Goal: Task Accomplishment & Management: Complete application form

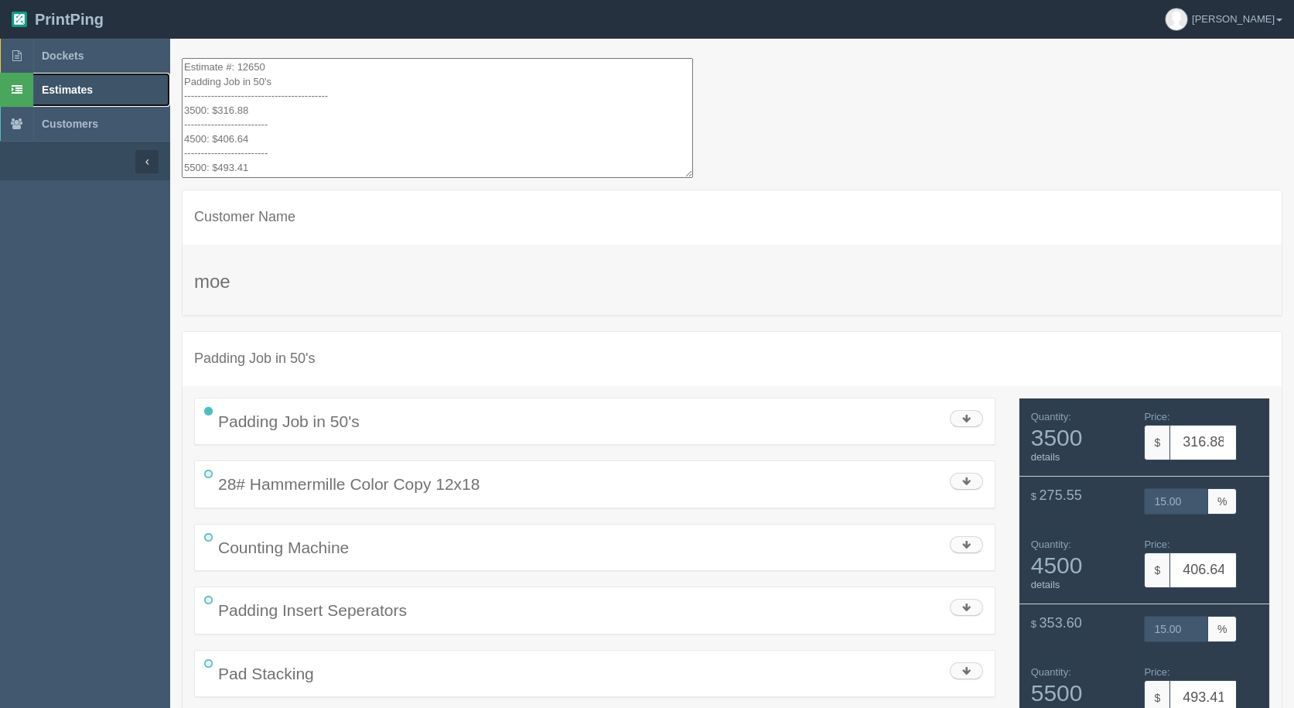
click at [52, 80] on link "Estimates" at bounding box center [85, 90] width 170 height 34
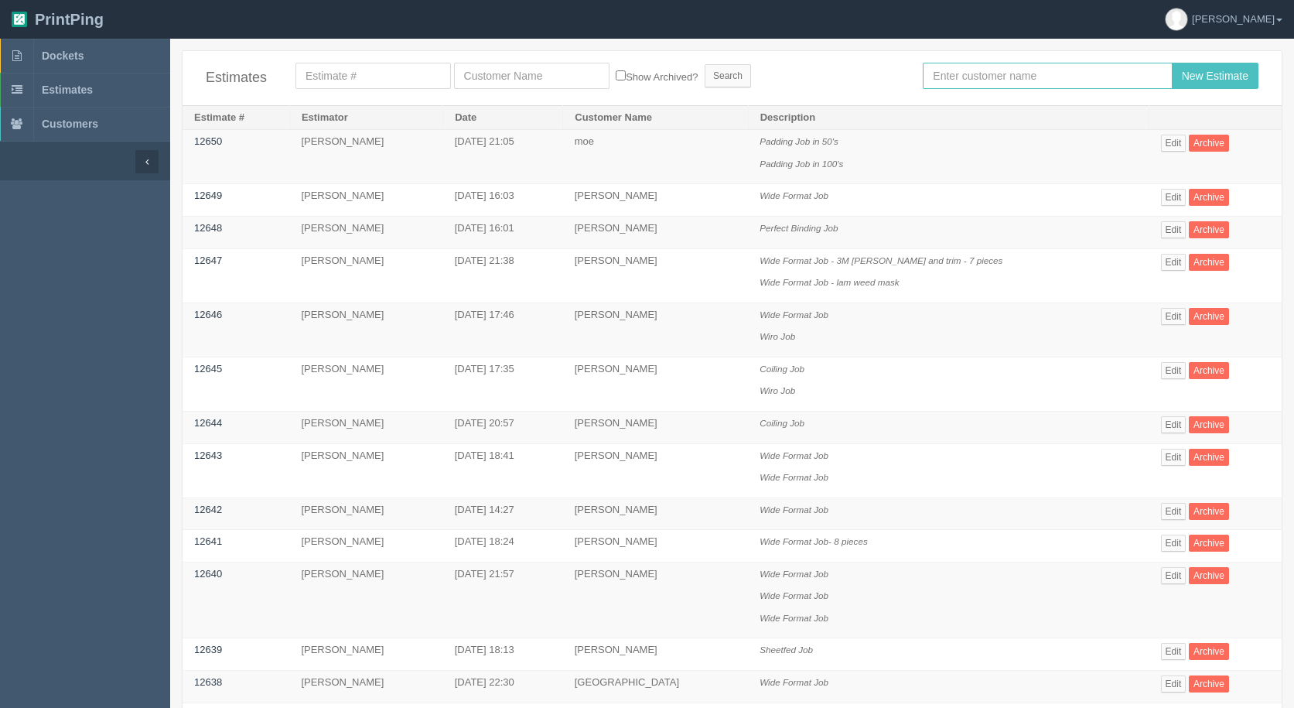
click at [1028, 71] on input "text" at bounding box center [1047, 76] width 249 height 26
type input "[PERSON_NAME]"
click at [1172, 63] on input "New Estimate" at bounding box center [1215, 76] width 87 height 26
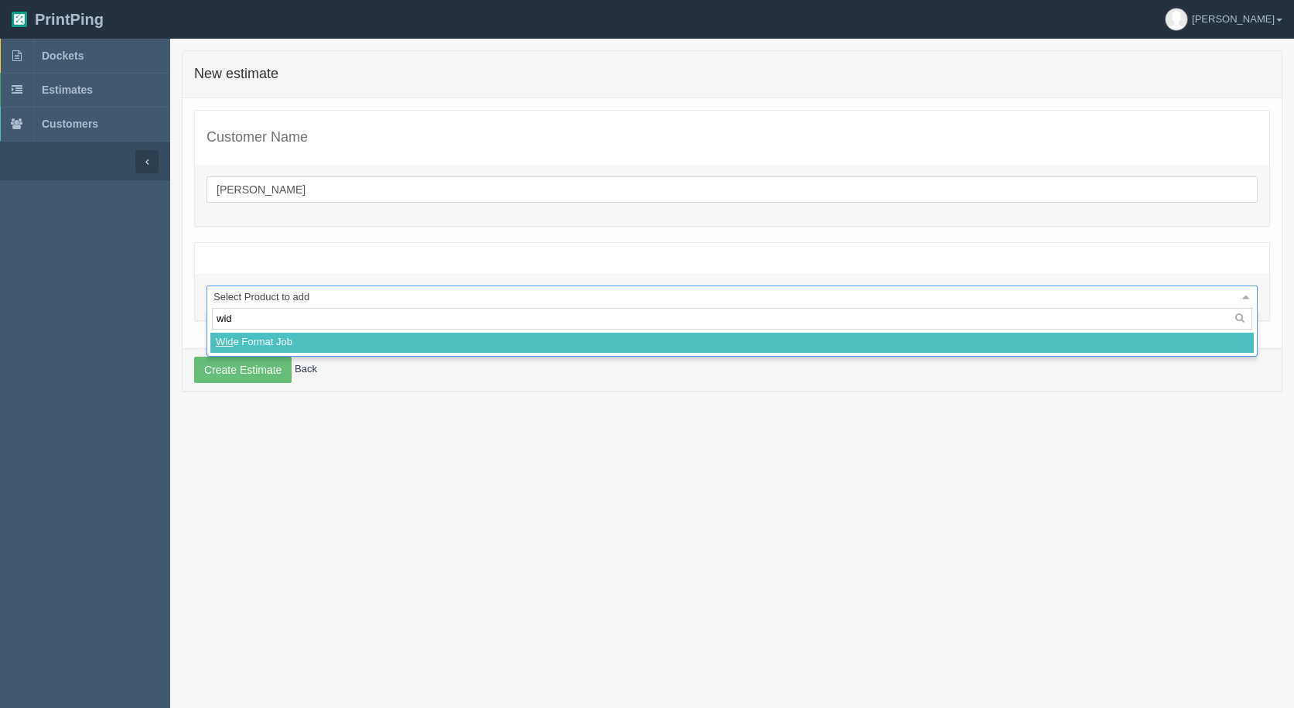
type input "wide"
select select
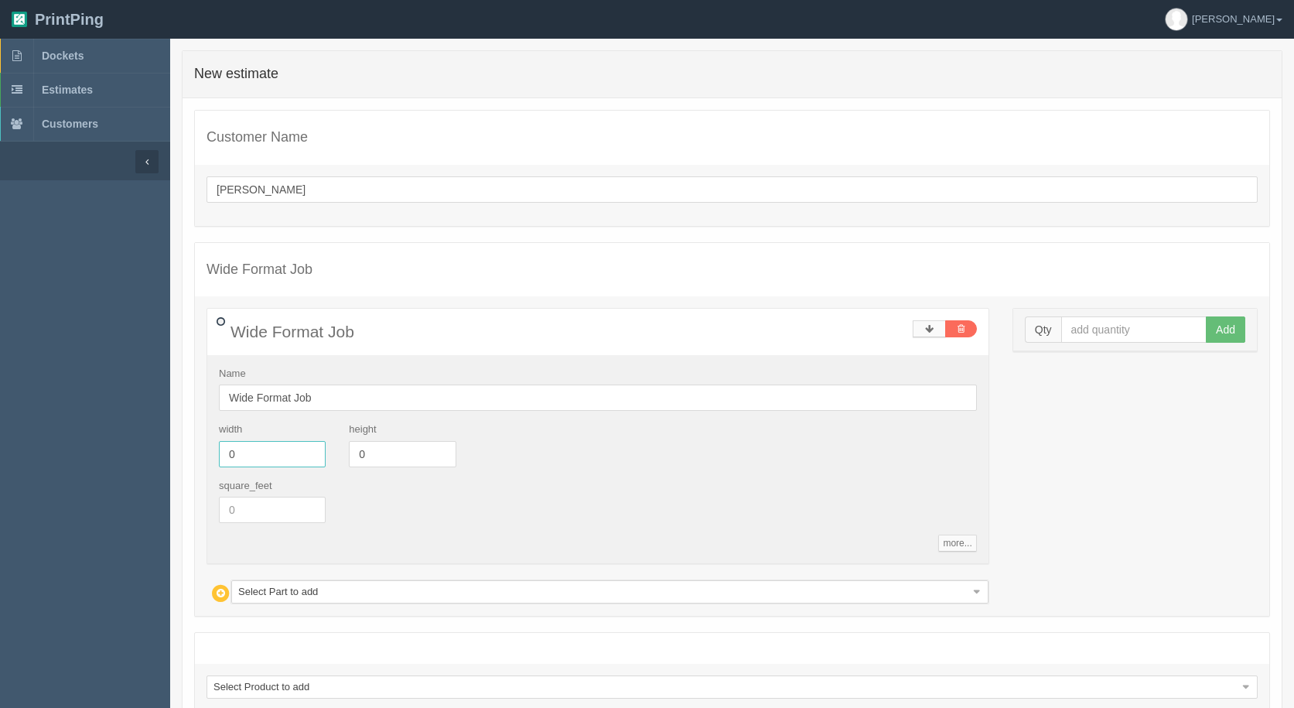
drag, startPoint x: 251, startPoint y: 460, endPoint x: 0, endPoint y: 432, distance: 252.2
click at [0, 432] on section "Dockets Estimates Customers" at bounding box center [647, 424] width 1294 height 770
type input "141"
type input "9"
type input "63"
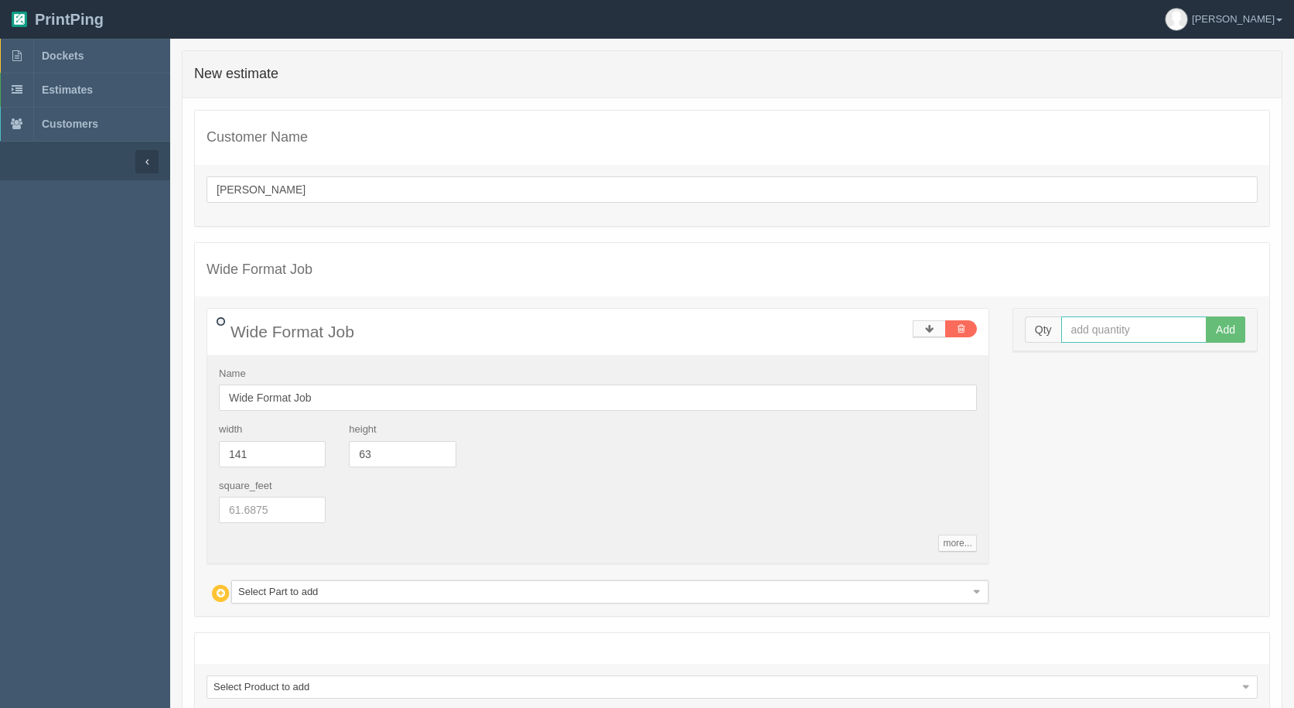
click at [1099, 326] on input "text" at bounding box center [1134, 329] width 146 height 26
type input "2"
click at [1206, 316] on button "Add" at bounding box center [1225, 329] width 39 height 26
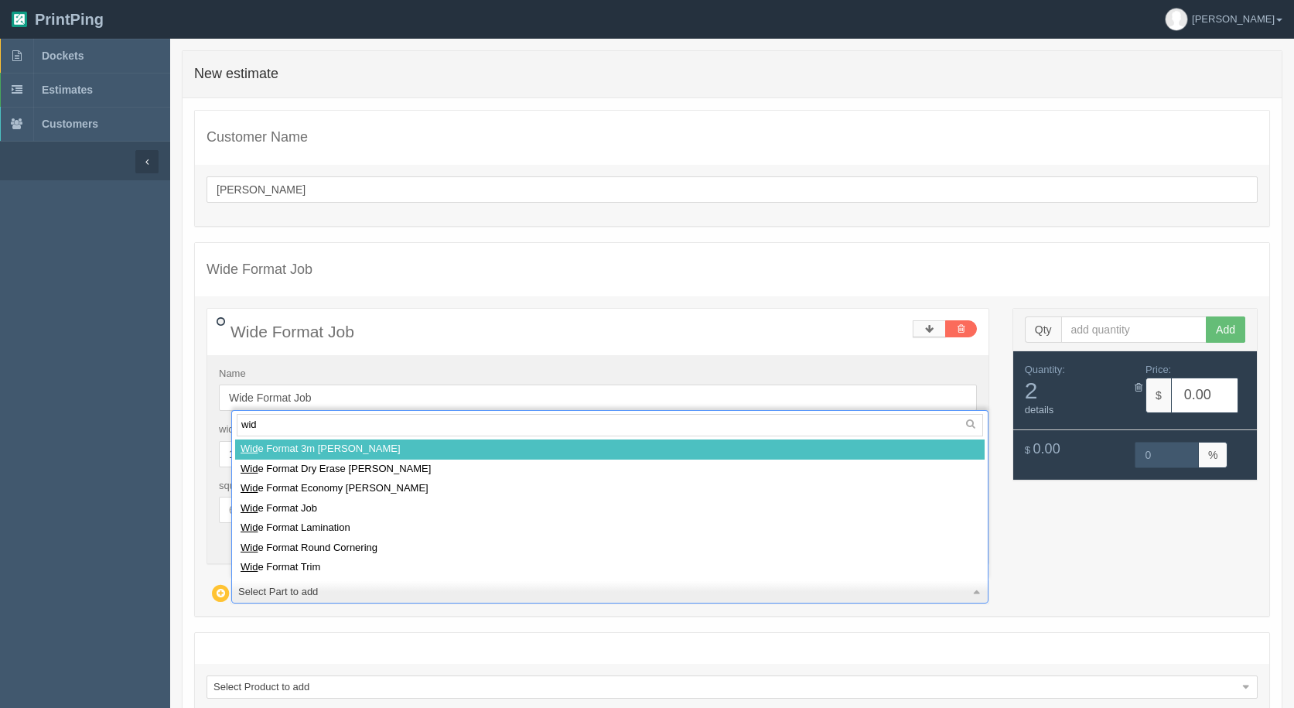
type input "wide"
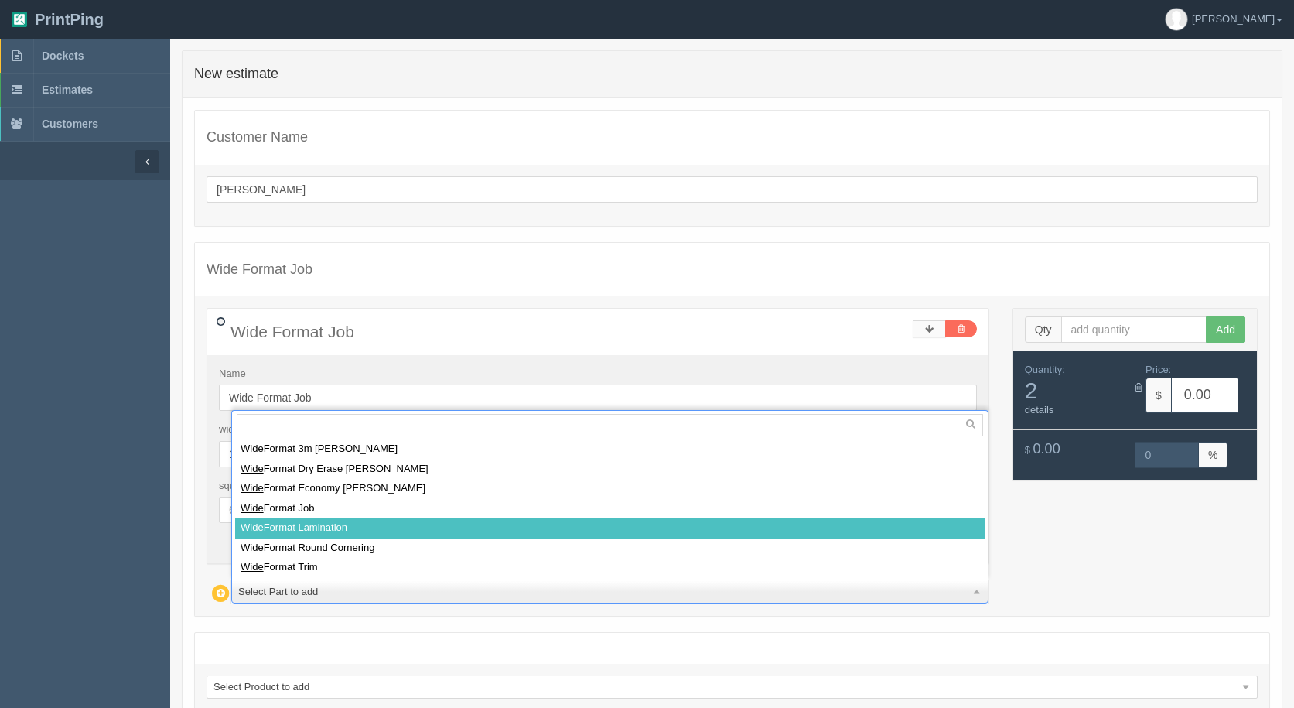
select select
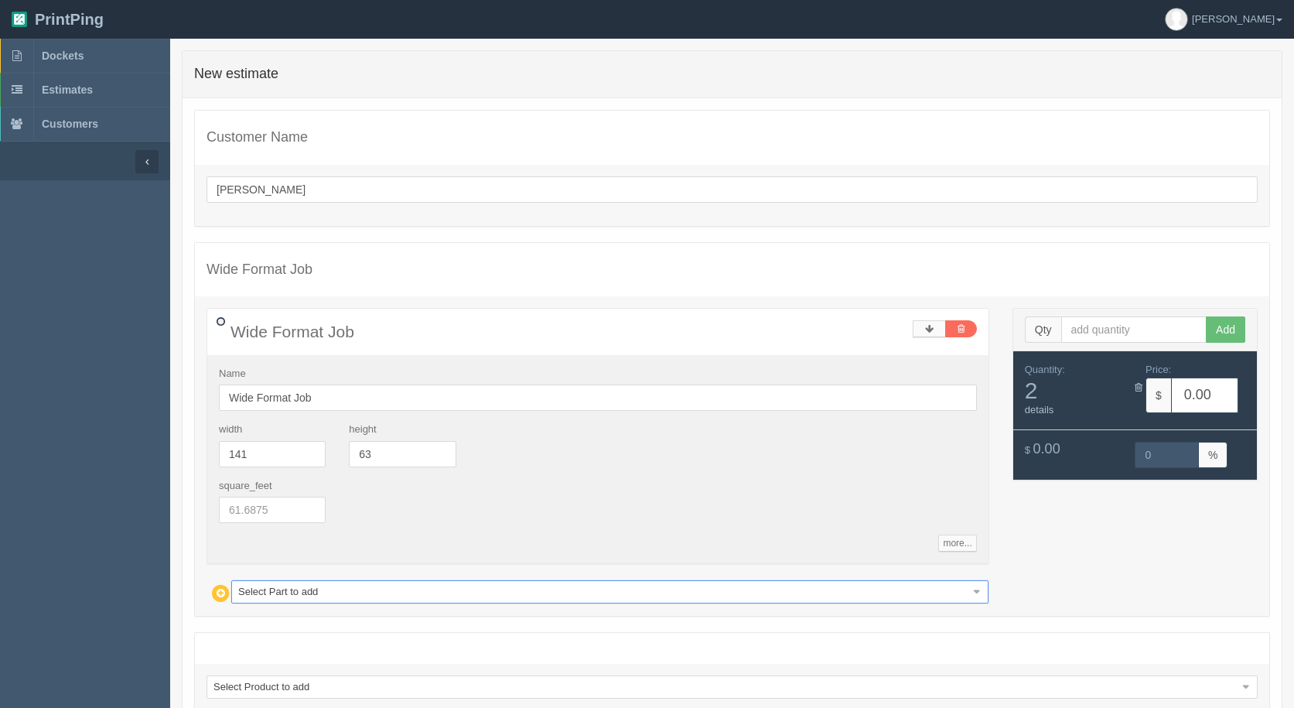
type input "232.94"
type input "15.00"
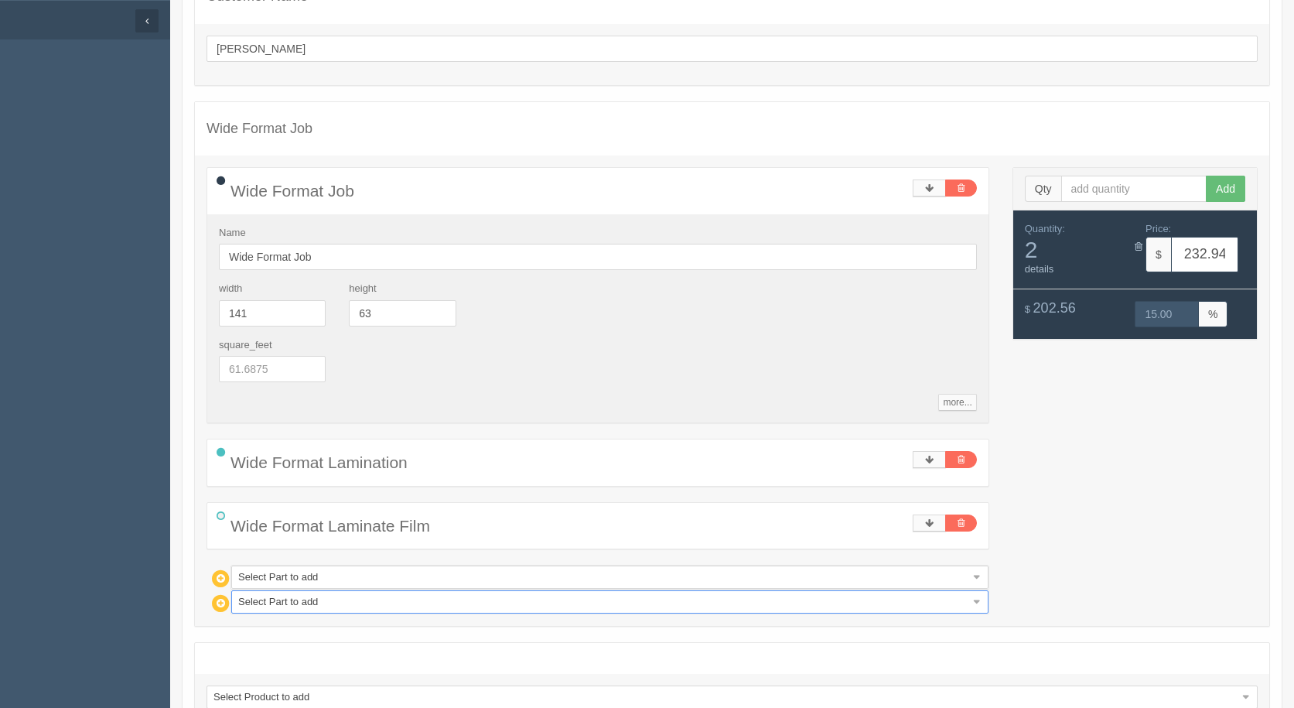
scroll to position [155, 0]
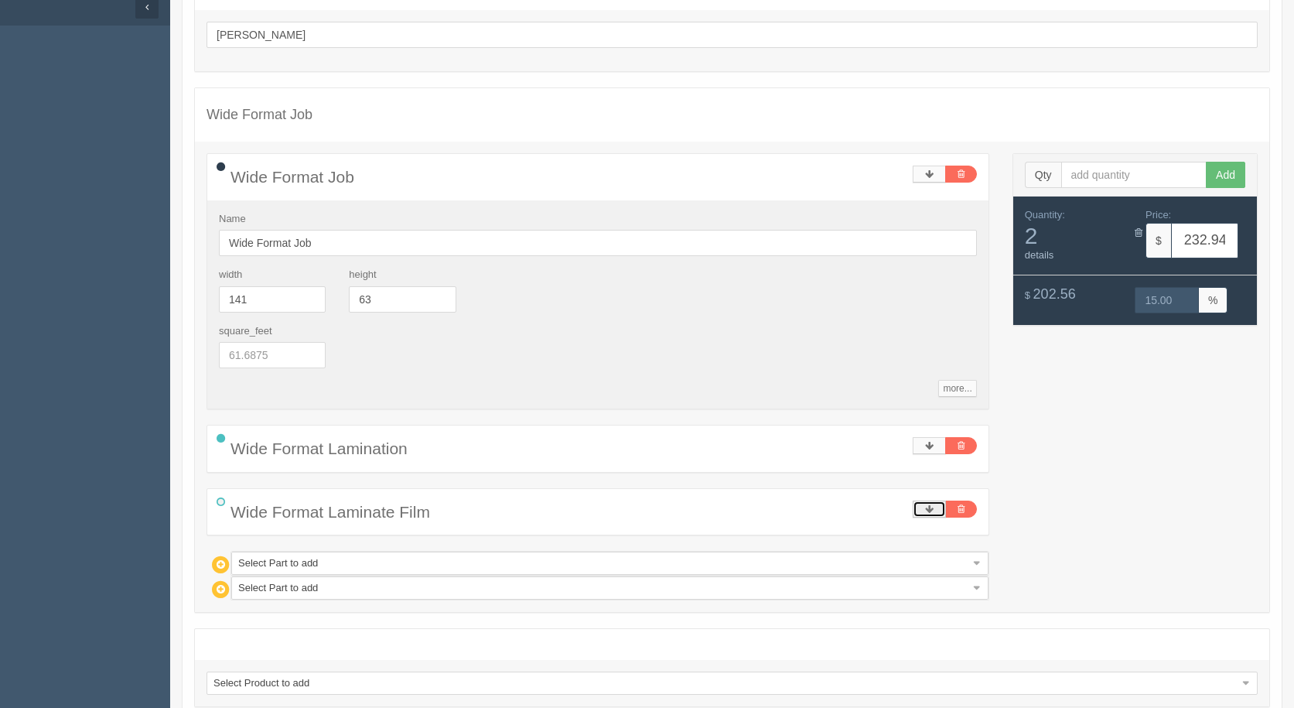
click at [930, 508] on icon at bounding box center [929, 508] width 9 height 9
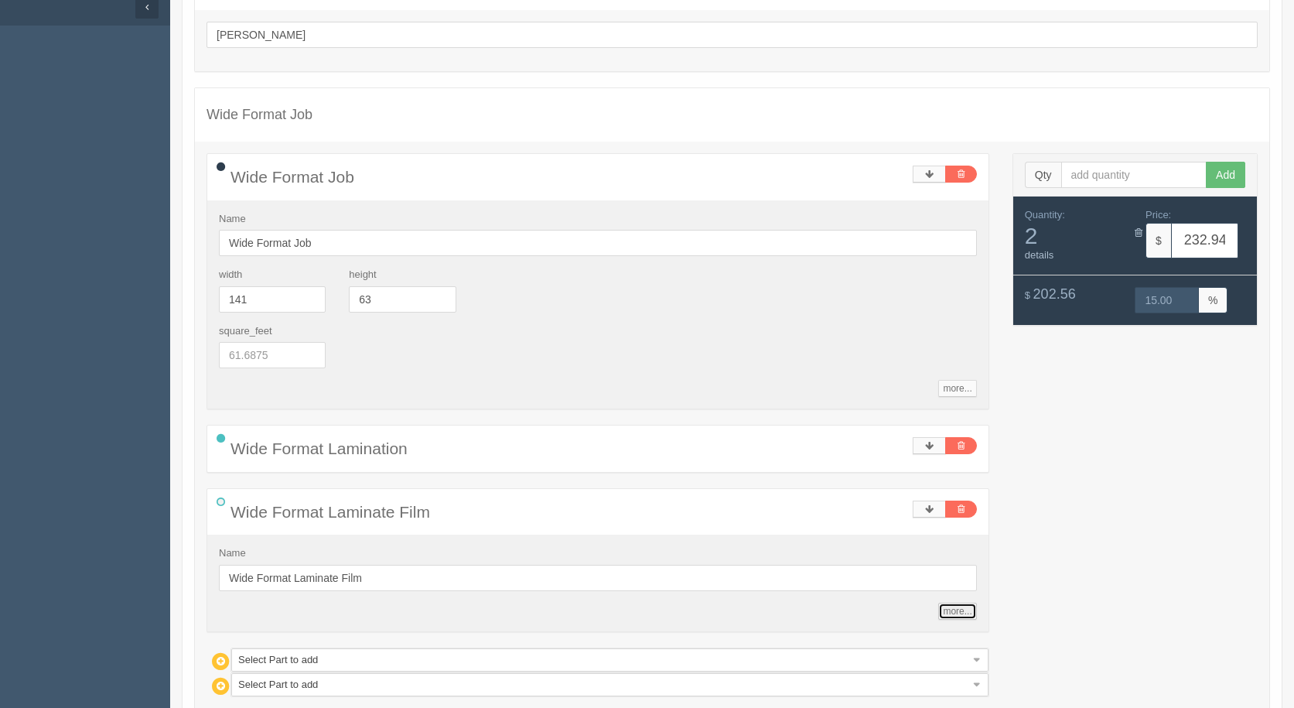
click at [963, 613] on link "more..." at bounding box center [957, 611] width 38 height 17
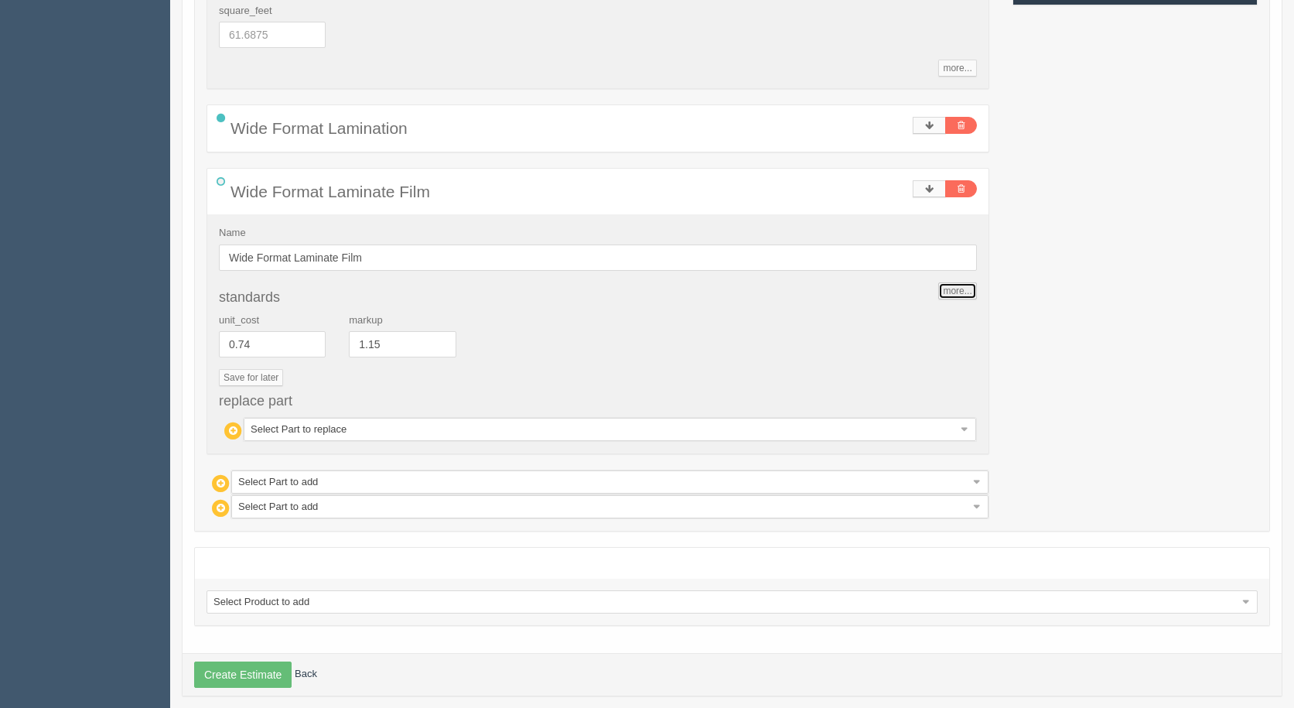
scroll to position [490, 0]
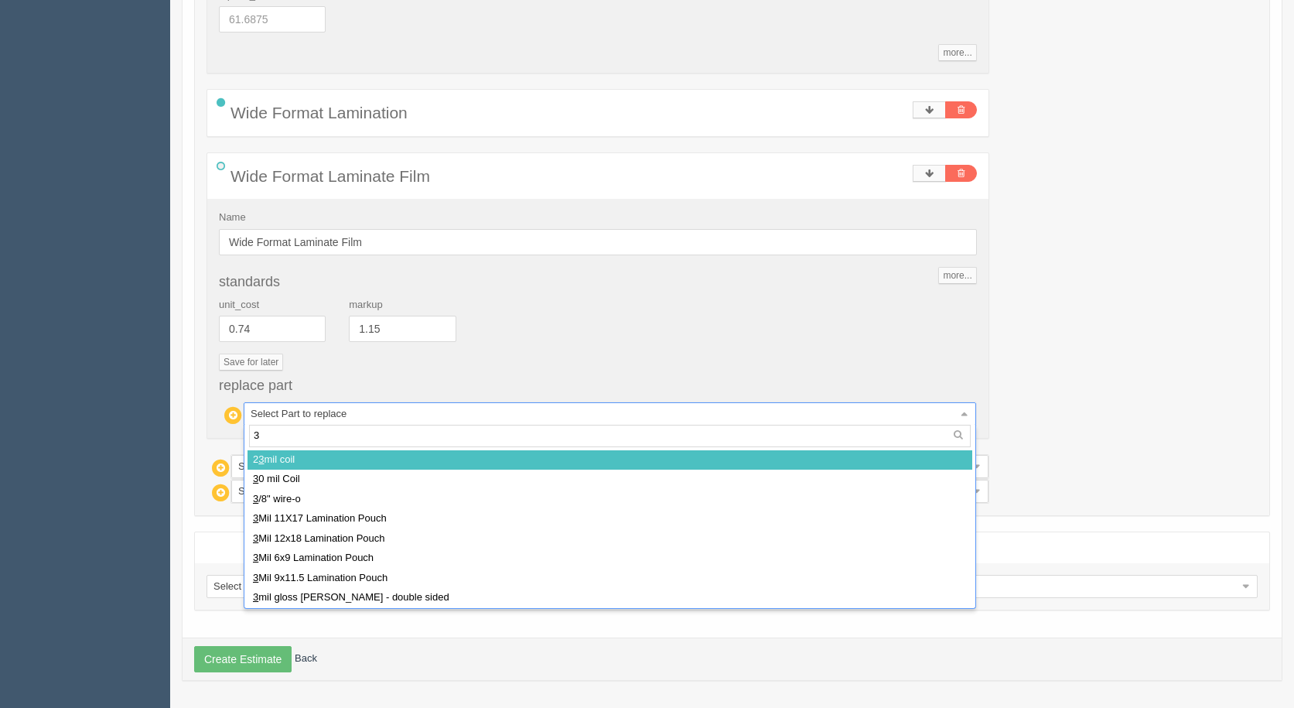
type input "3m"
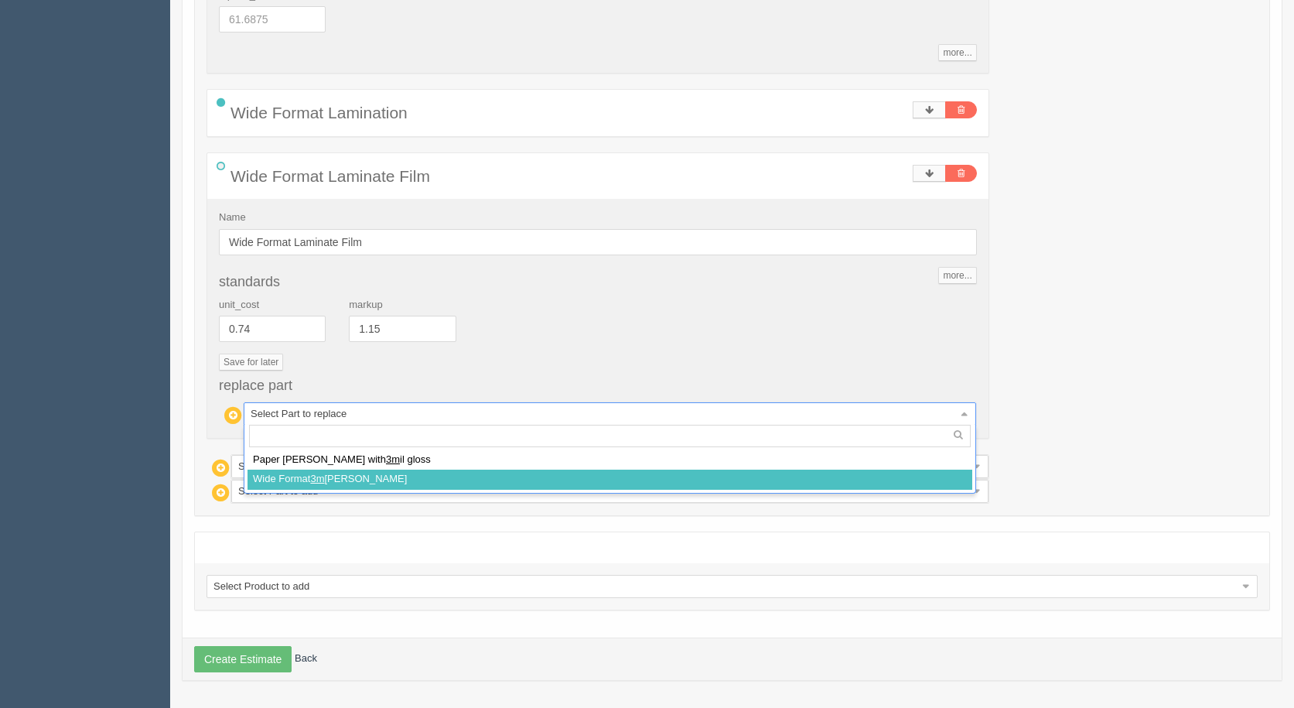
select select
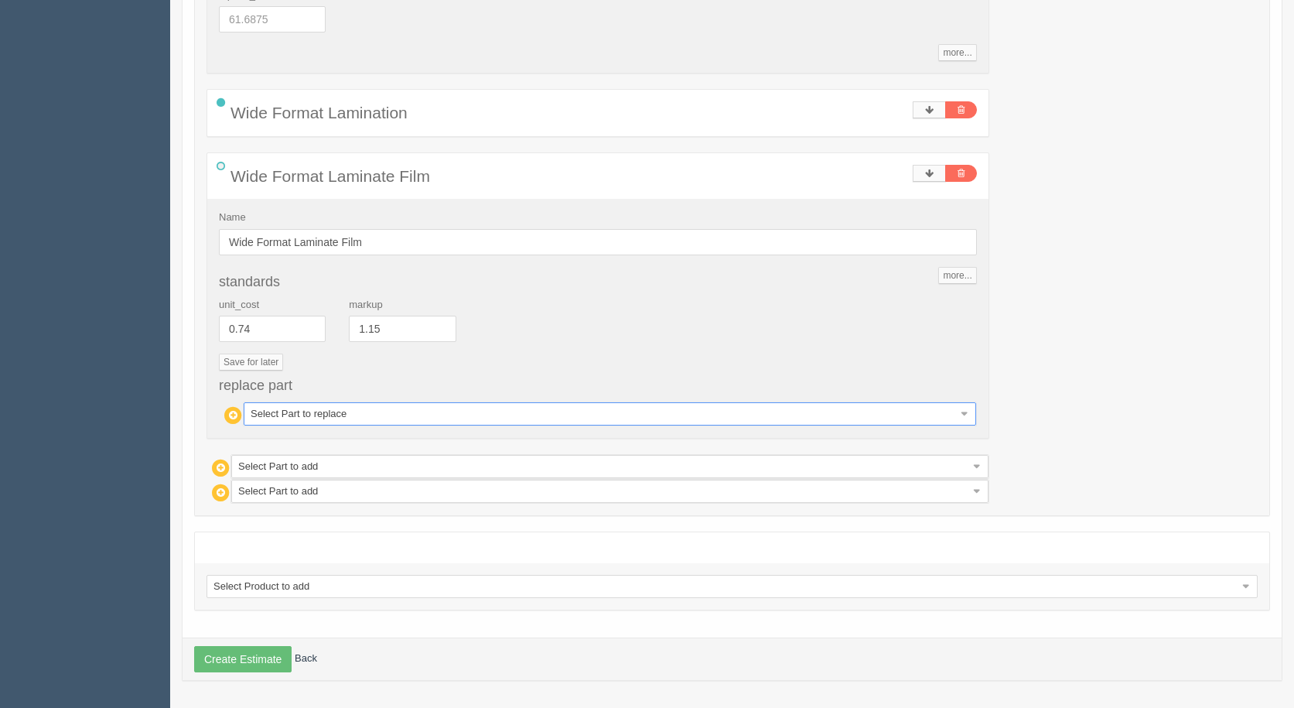
type input "289.69"
type input "15.00"
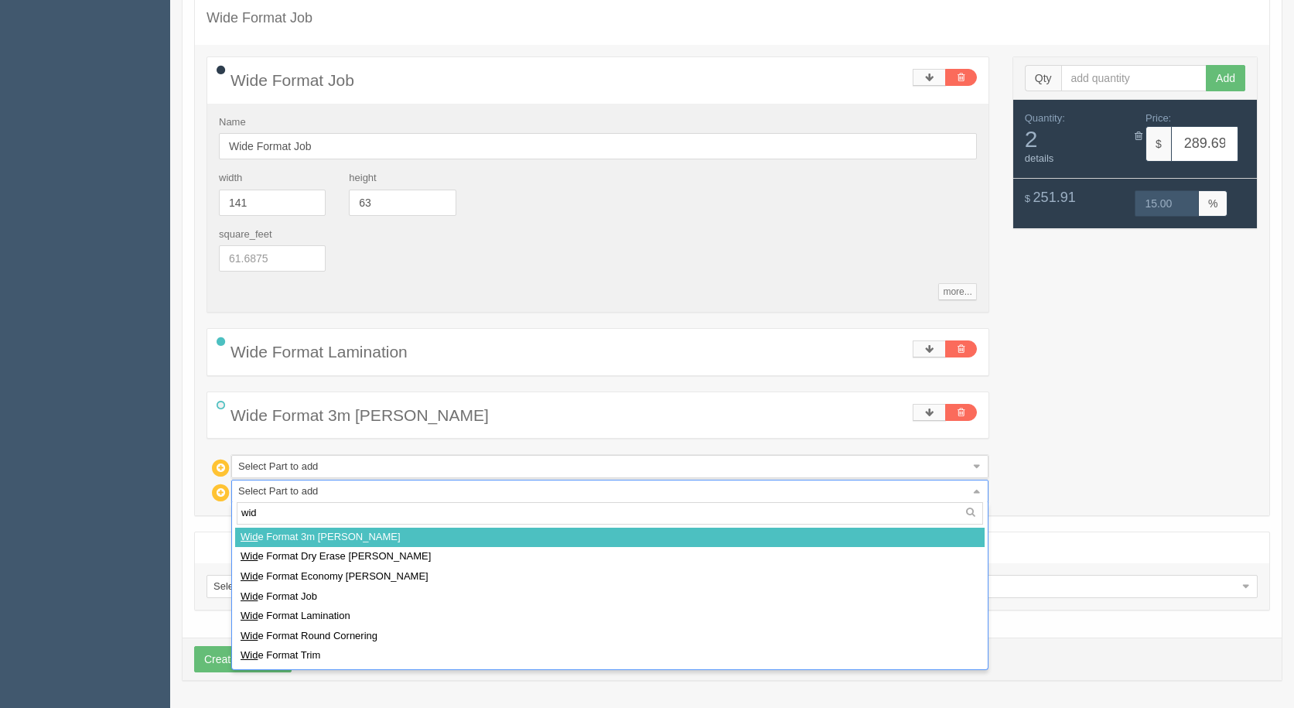
type input "wide"
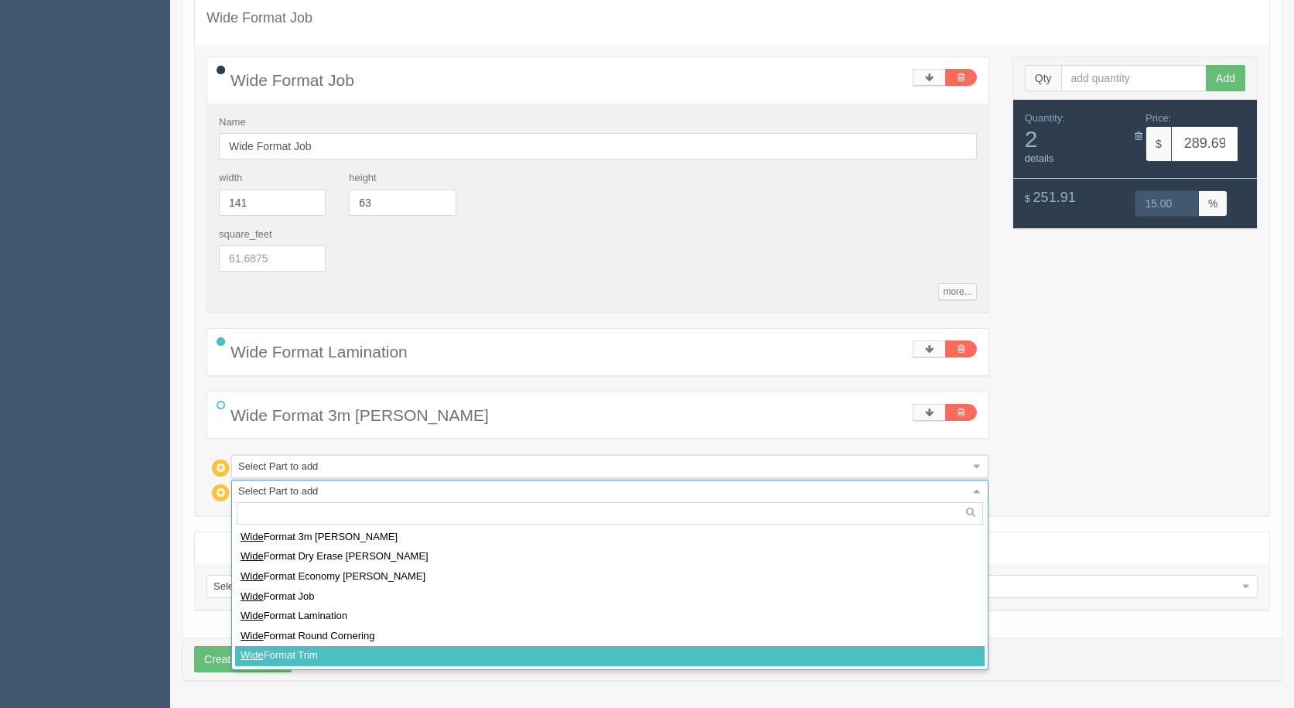
select select
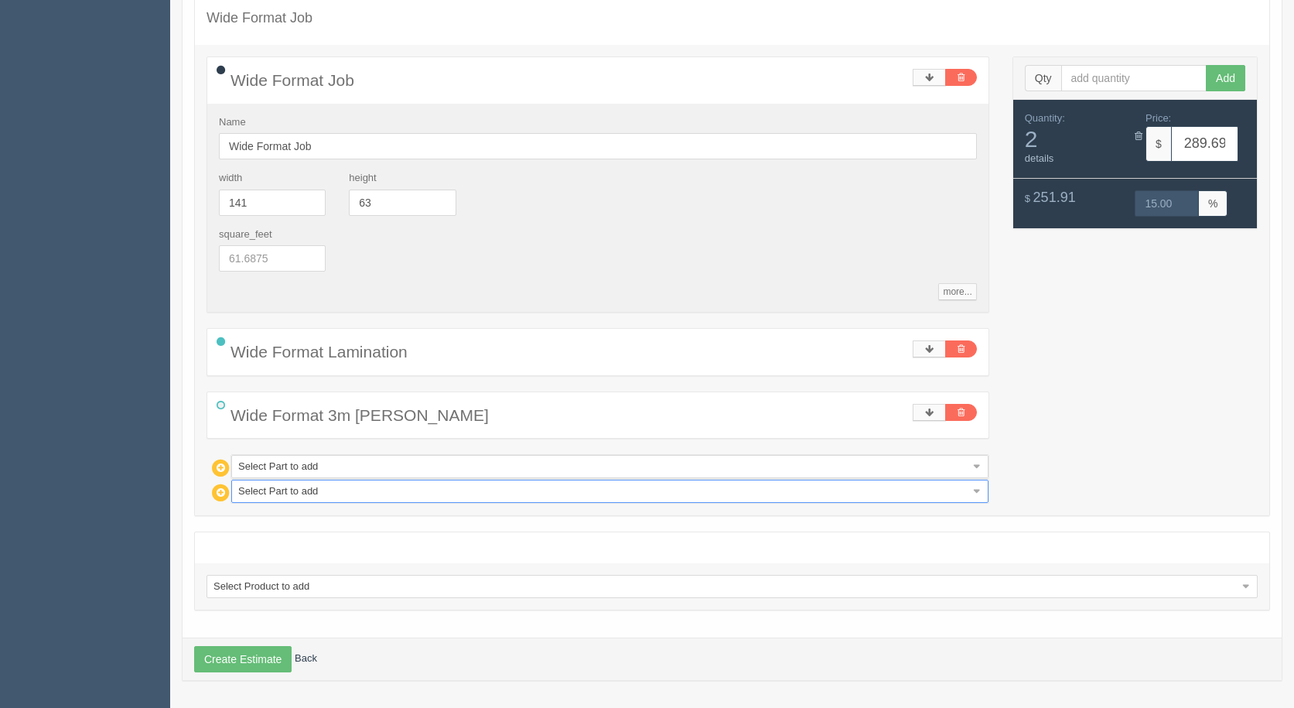
type input "351.17"
type input "15.00"
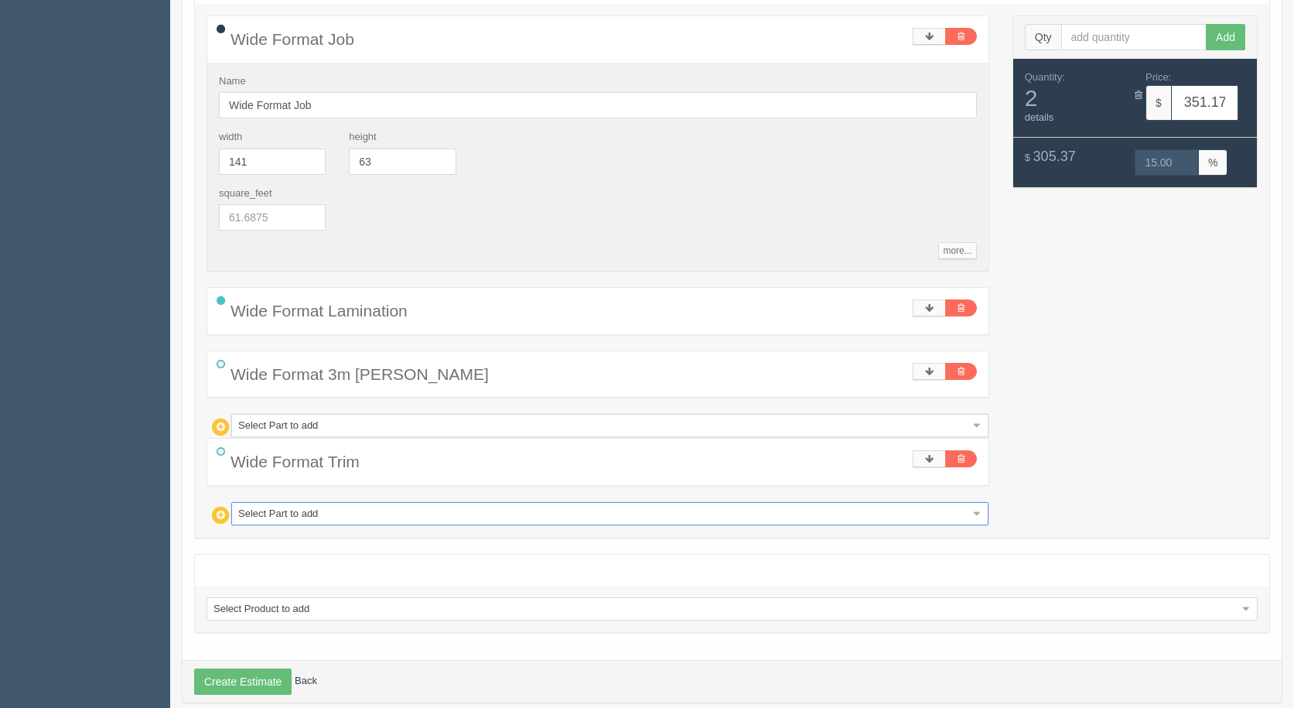
scroll to position [315, 0]
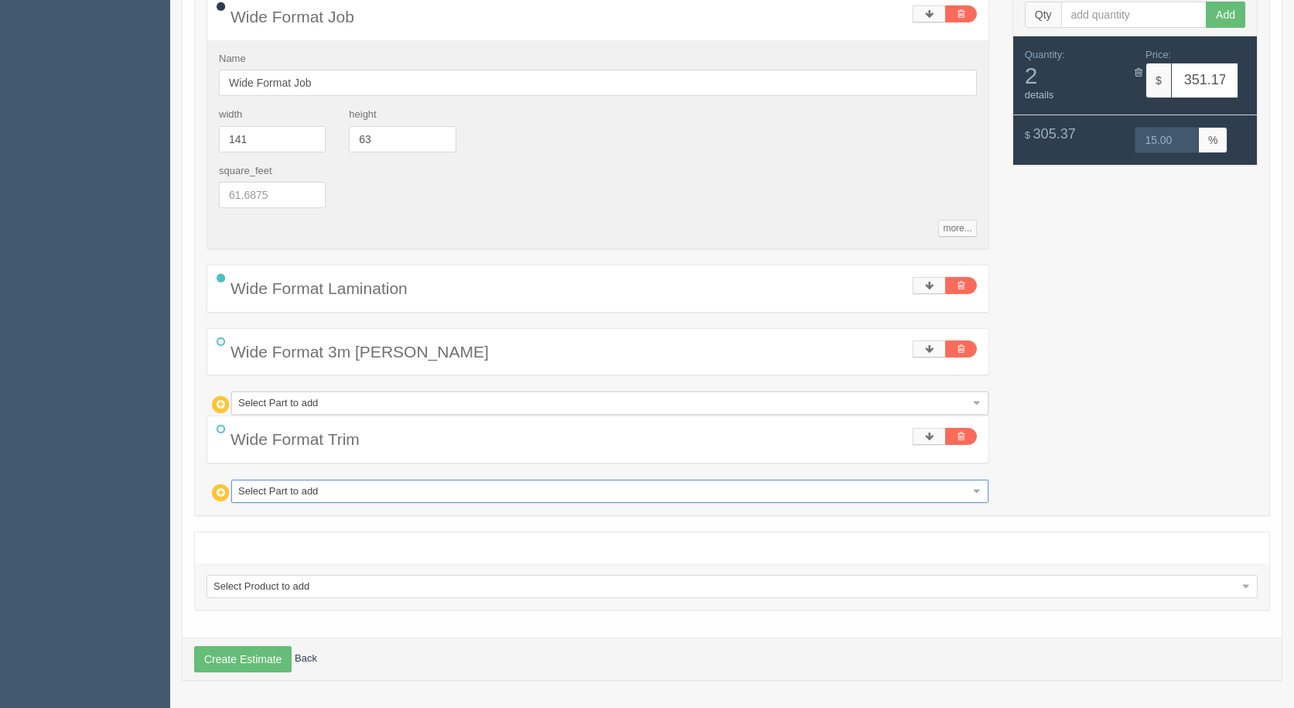
drag, startPoint x: 299, startPoint y: 489, endPoint x: 305, endPoint y: 496, distance: 8.8
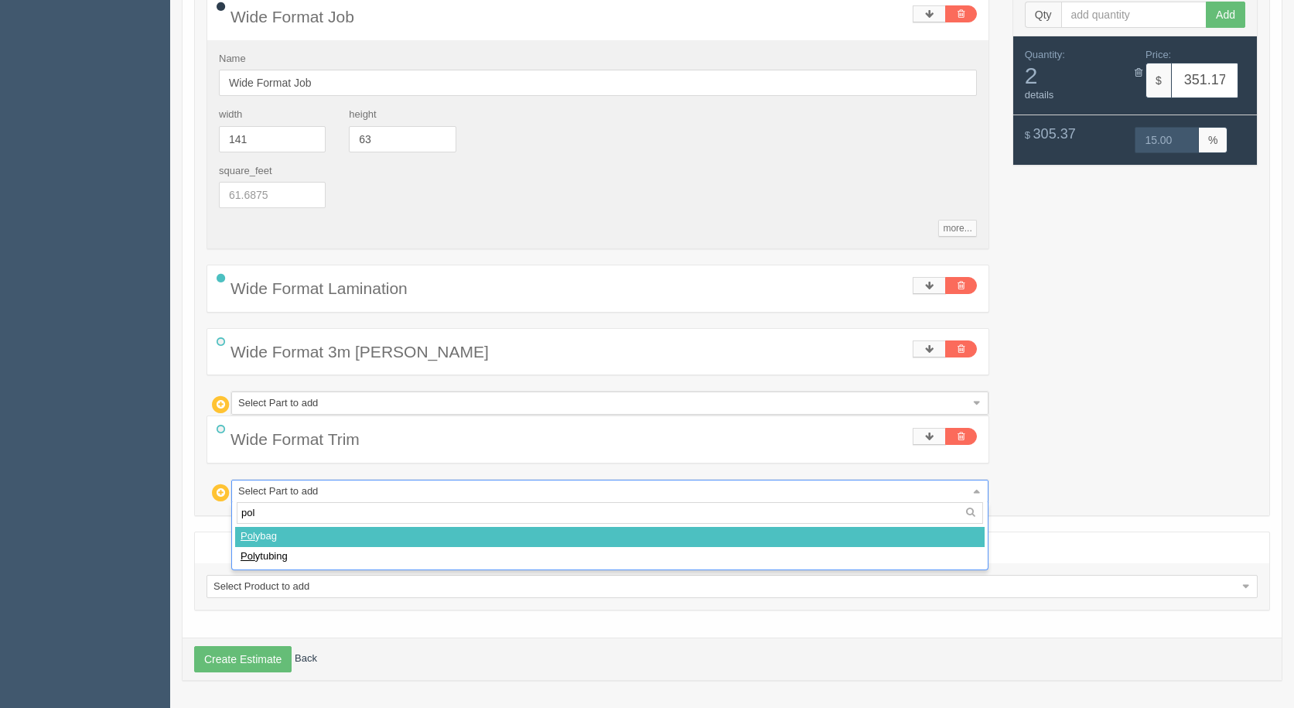
type input "poly"
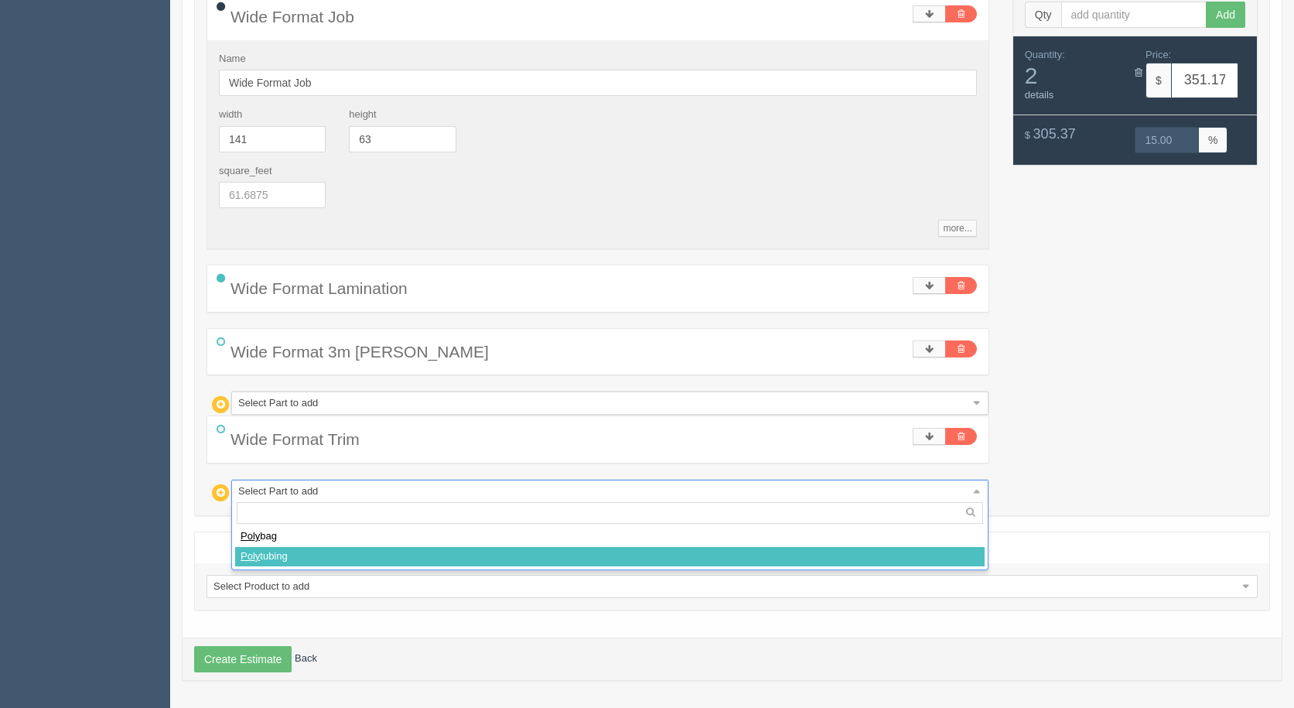
select select
type input "354.23"
type input "15.00"
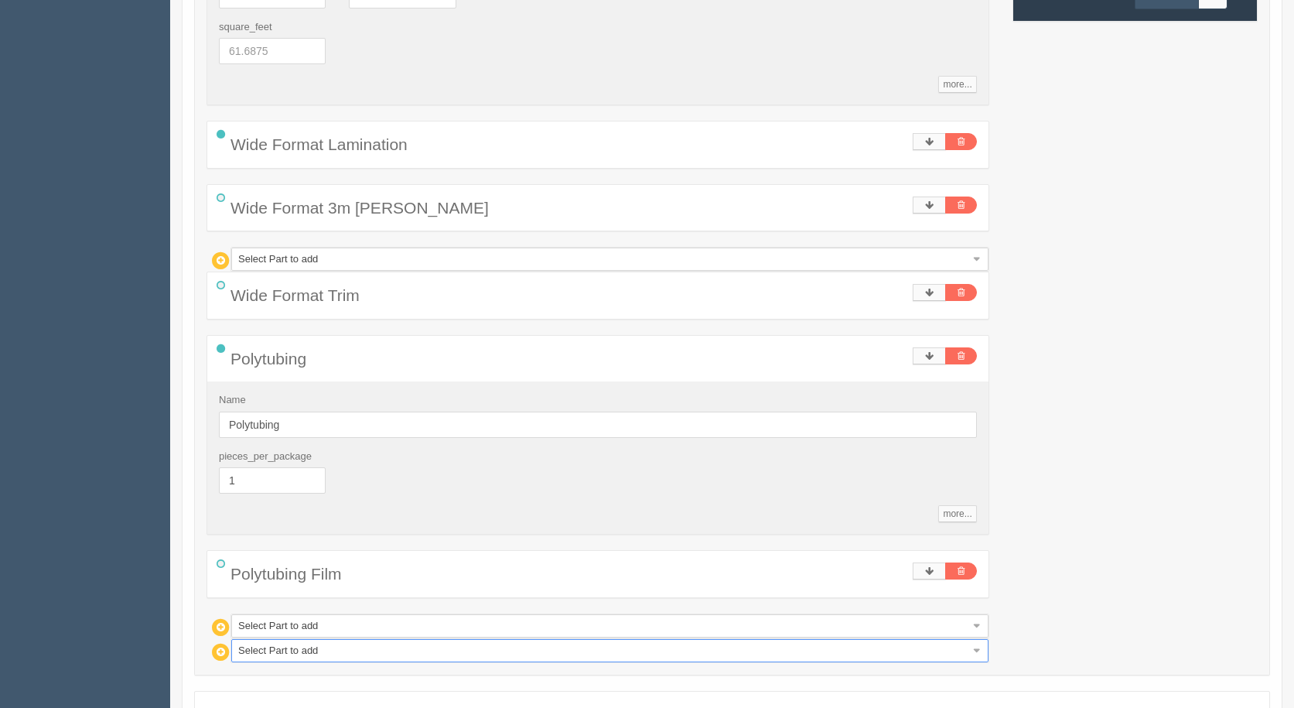
scroll to position [618, 0]
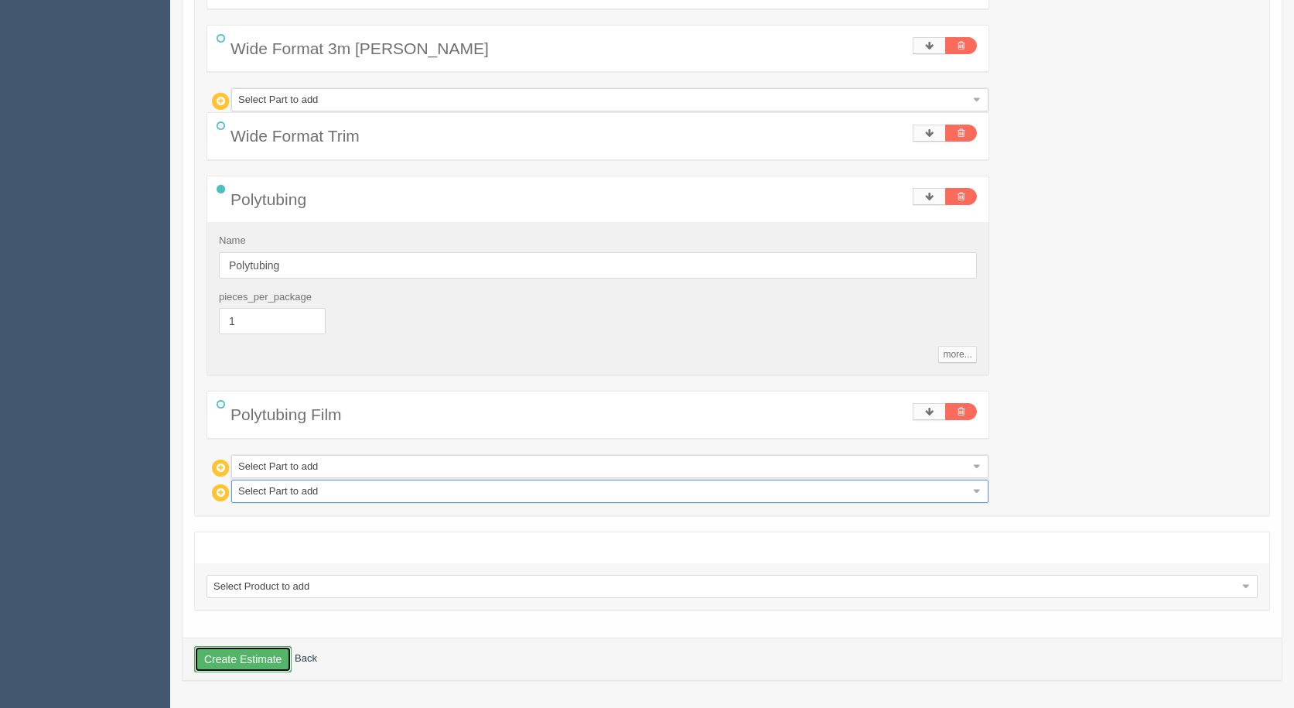
click at [257, 665] on button "Create Estimate" at bounding box center [242, 659] width 97 height 26
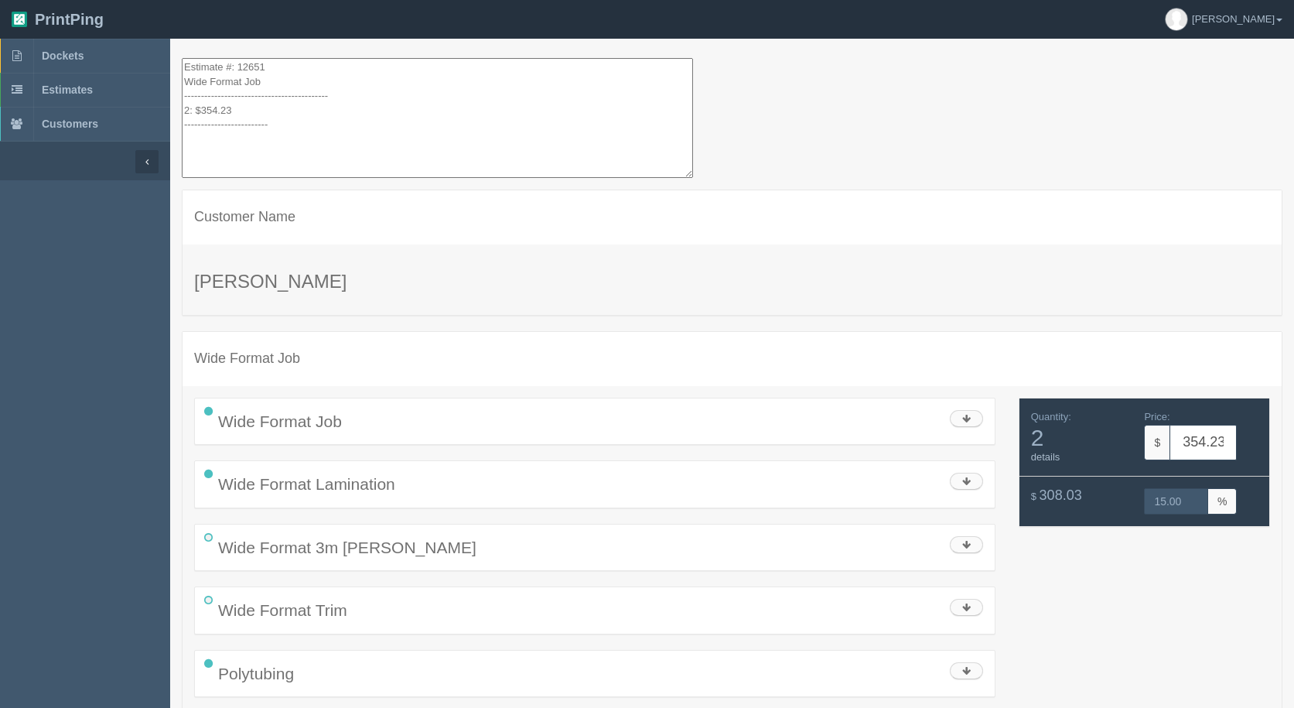
drag, startPoint x: 285, startPoint y: 83, endPoint x: 27, endPoint y: -67, distance: 298.8
click at [27, 0] on html "PrintPing [PERSON_NAME] Administration Edit account ( [EMAIL_ADDRESS][DOMAIN_NA…" at bounding box center [647, 414] width 1294 height 829
drag, startPoint x: 350, startPoint y: 149, endPoint x: 145, endPoint y: 28, distance: 237.2
click at [145, 28] on section "PrintPing [PERSON_NAME] Administration Edit account ( [EMAIL_ADDRESS][DOMAIN_NA…" at bounding box center [647, 414] width 1294 height 829
